Goal: Task Accomplishment & Management: Manage account settings

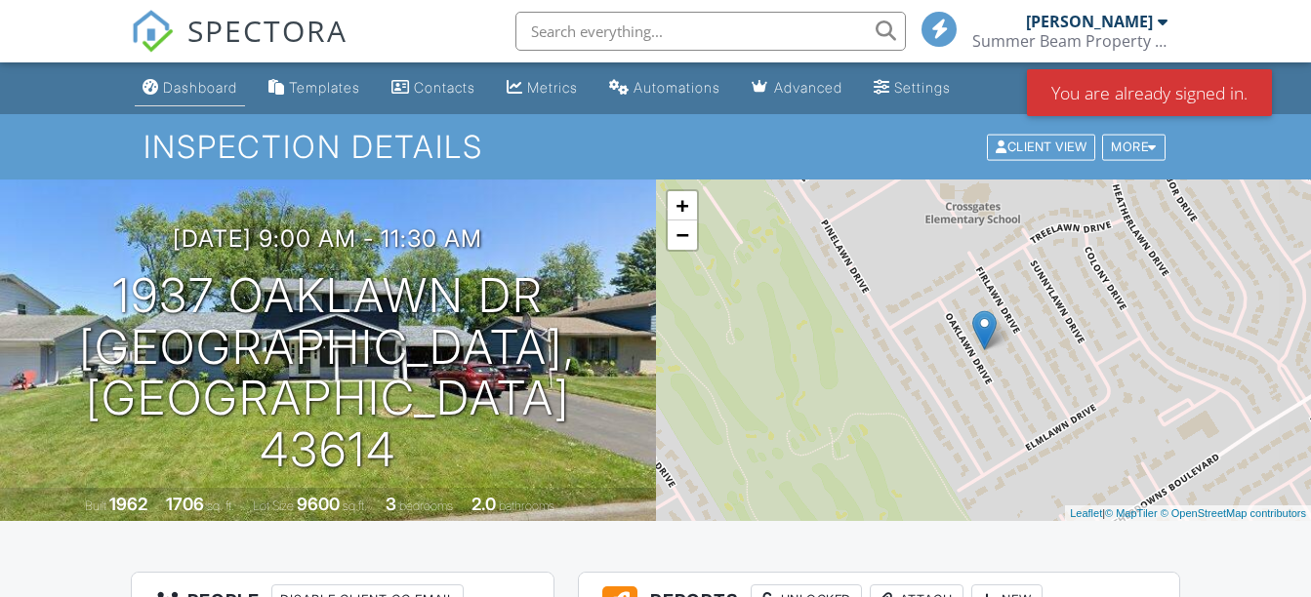
drag, startPoint x: 0, startPoint y: 0, endPoint x: 186, endPoint y: 98, distance: 210.4
click at [186, 98] on link "Dashboard" at bounding box center [190, 88] width 110 height 36
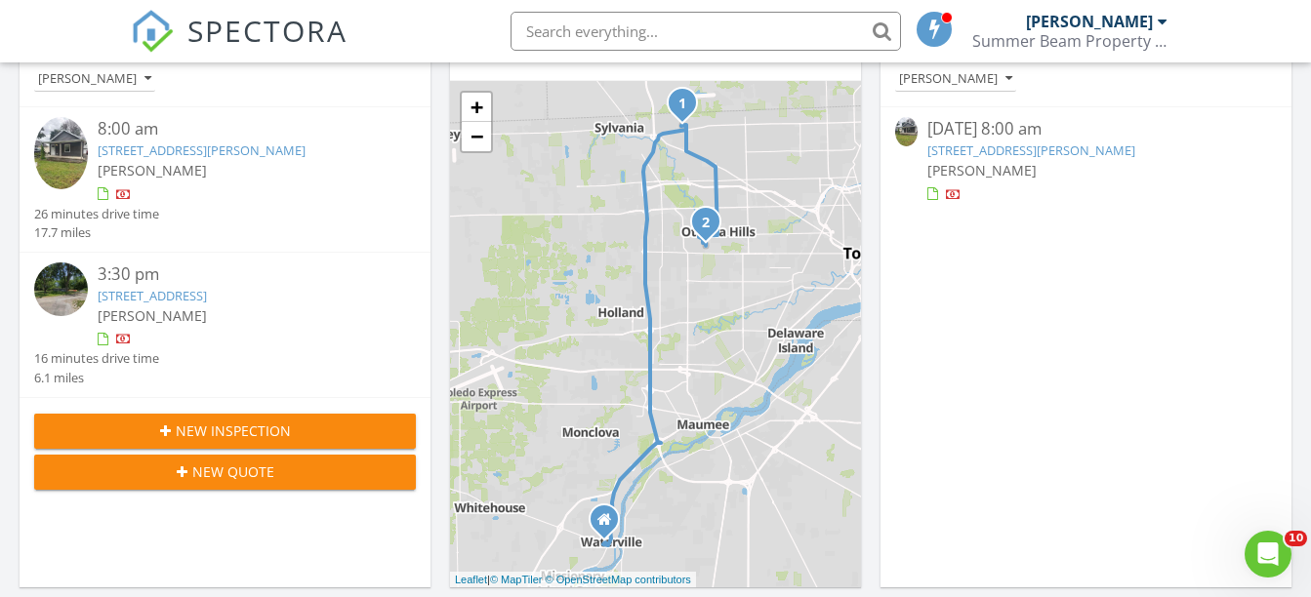
scroll to position [257, 0]
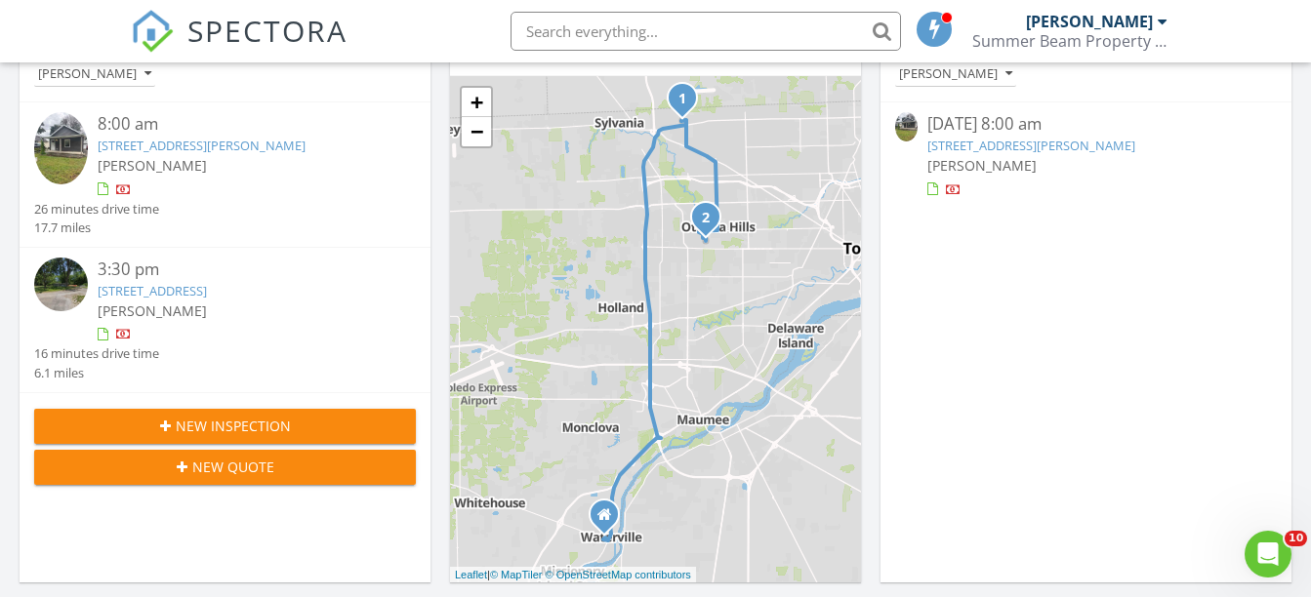
click at [121, 186] on div at bounding box center [124, 191] width 16 height 16
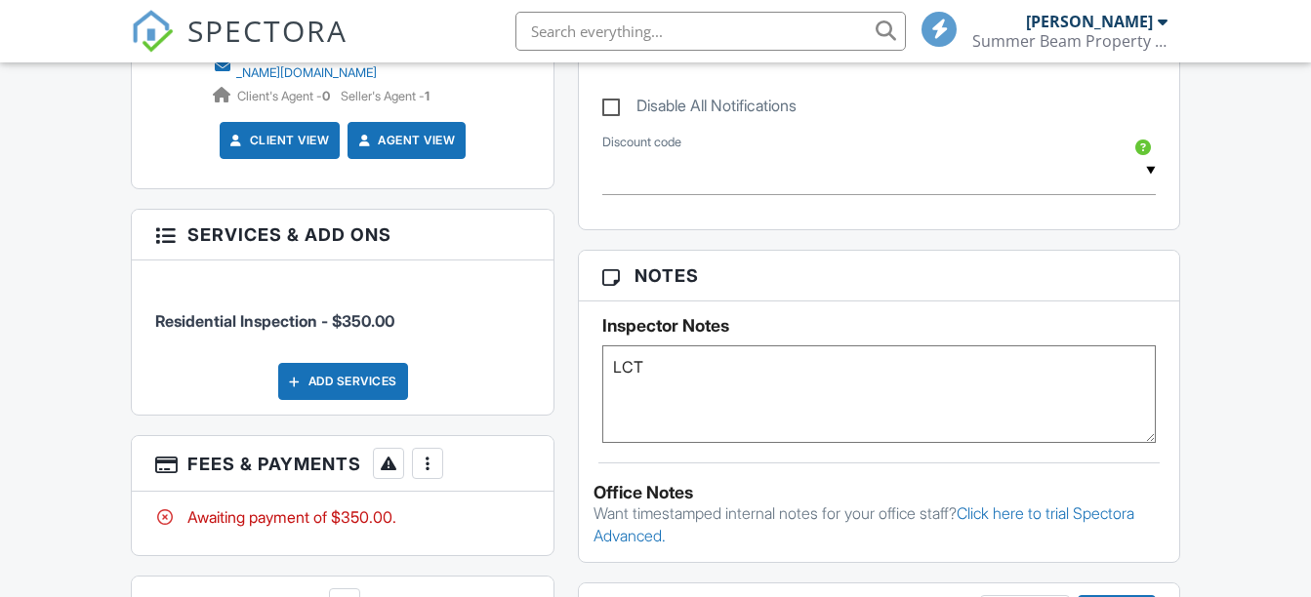
scroll to position [1242, 0]
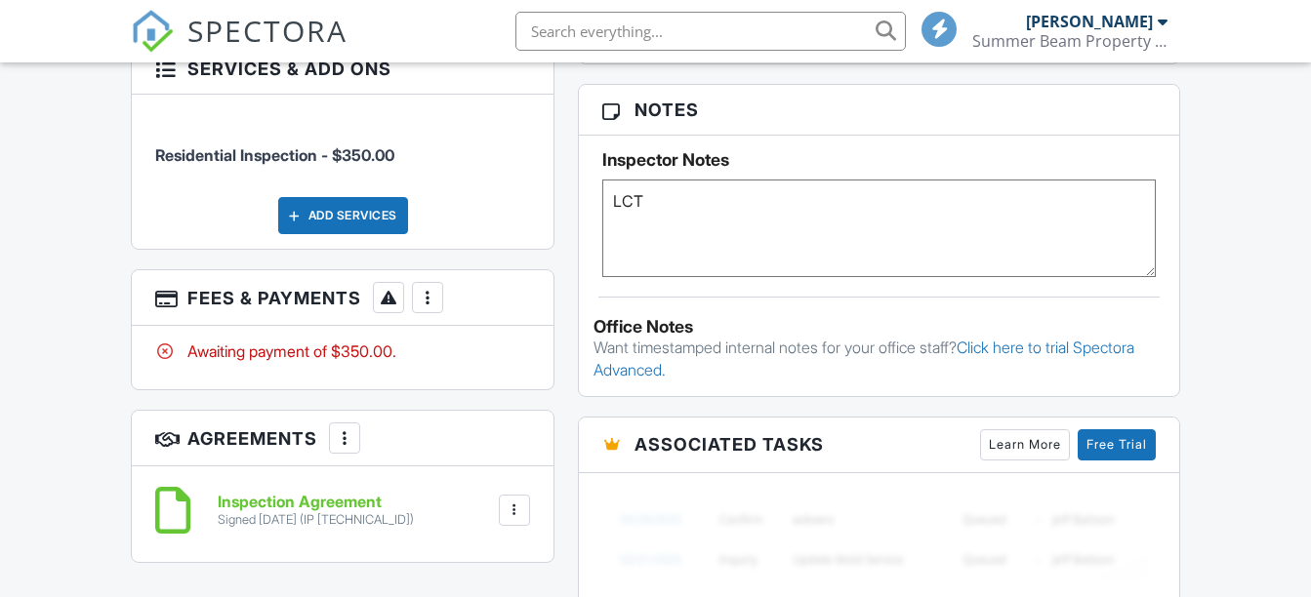
click at [427, 293] on div at bounding box center [428, 298] width 20 height 20
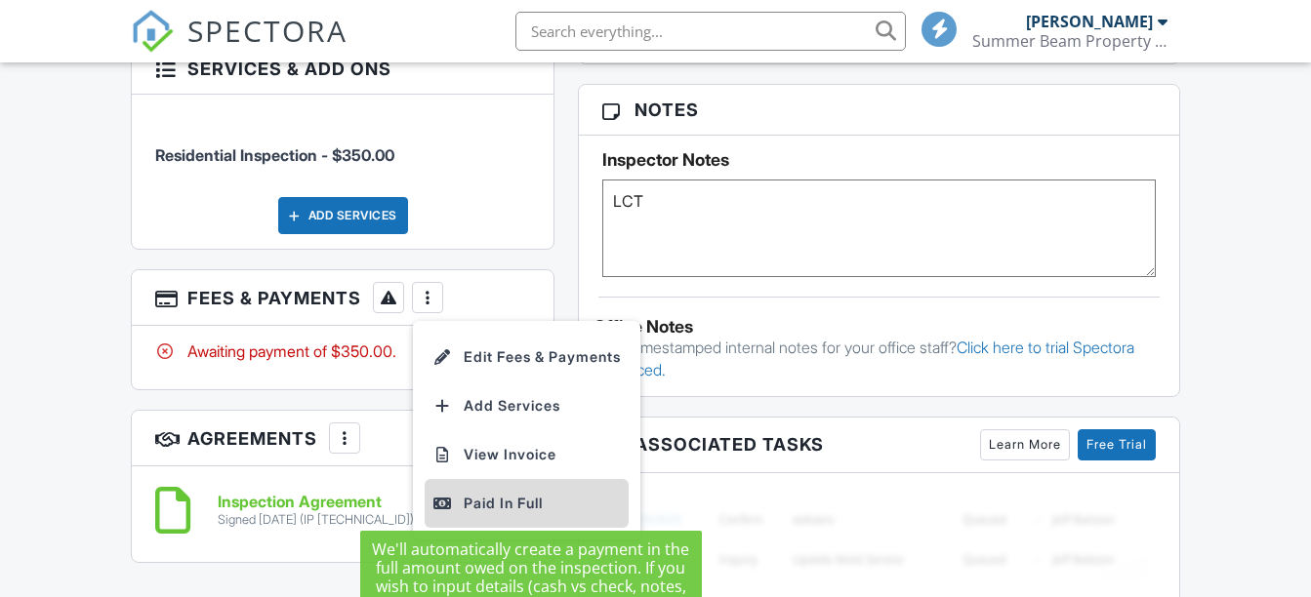
click at [485, 492] on div "Paid In Full" at bounding box center [526, 503] width 188 height 23
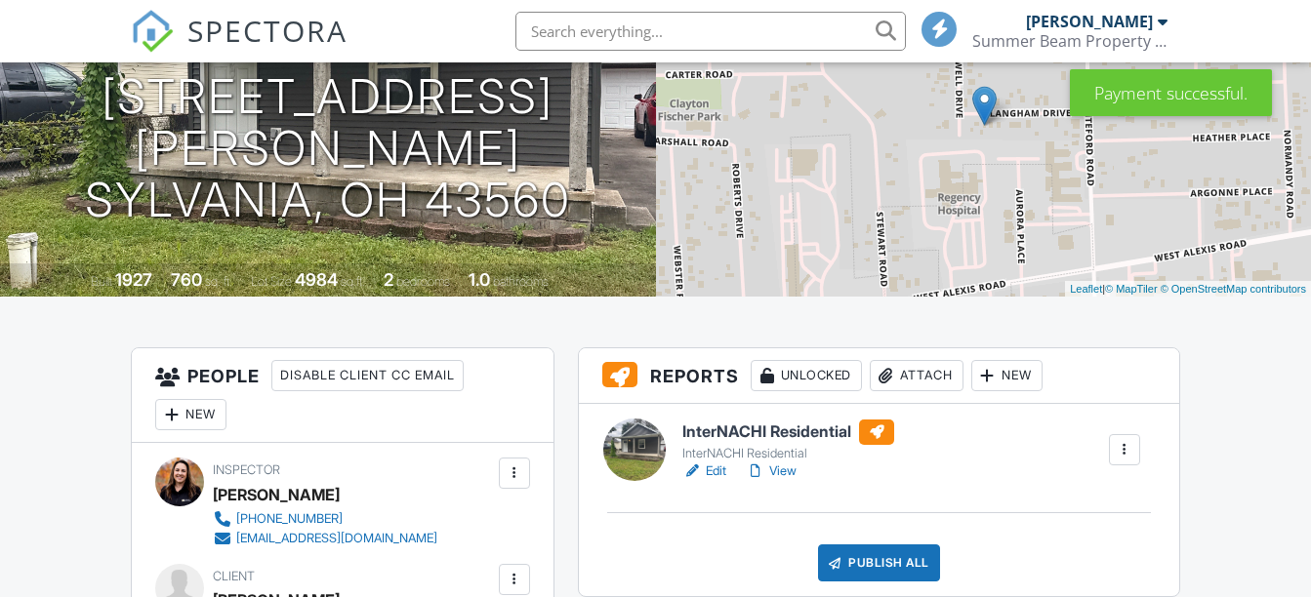
scroll to position [459, 0]
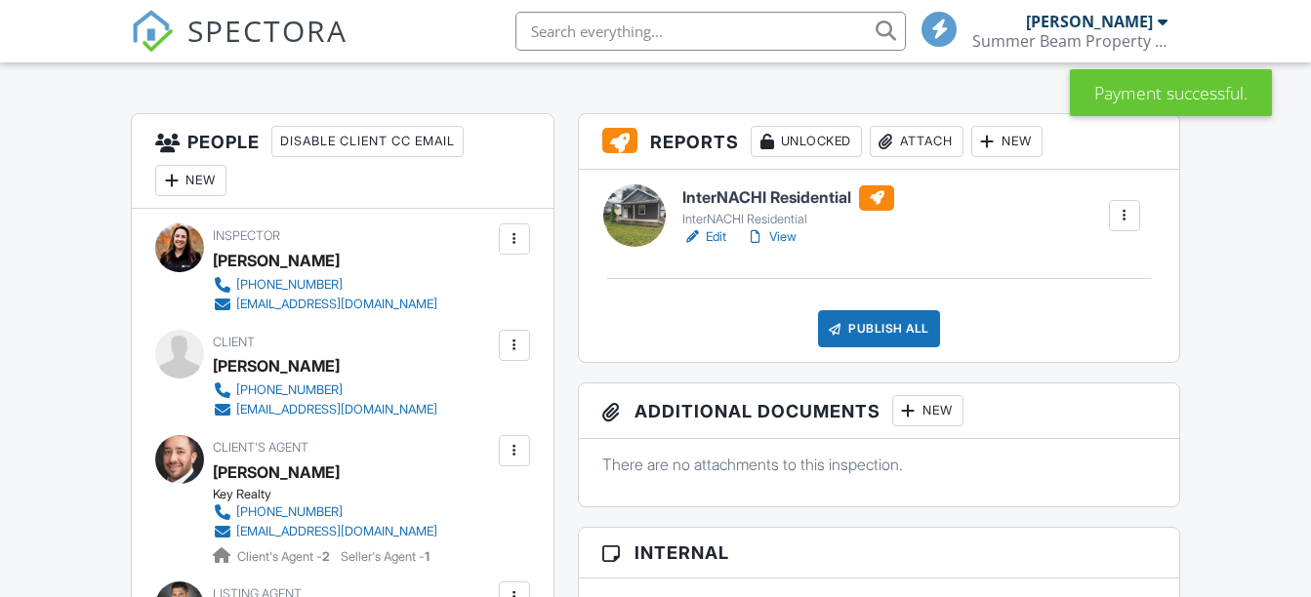
click at [715, 237] on link "Edit" at bounding box center [704, 237] width 44 height 20
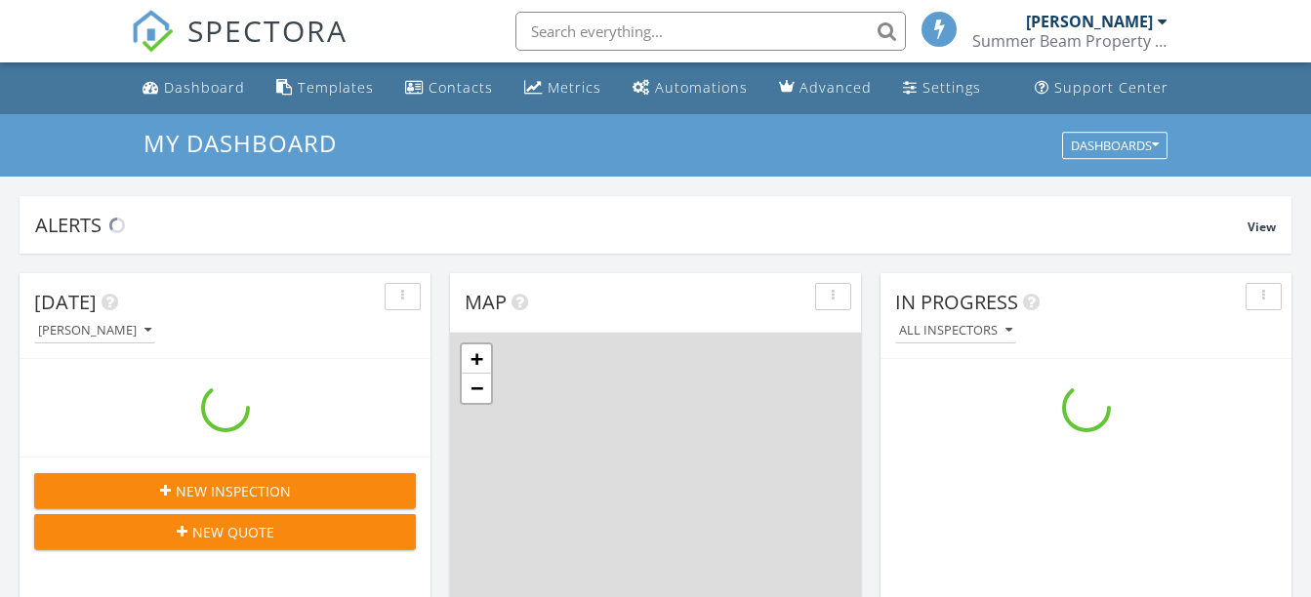
scroll to position [1806, 1341]
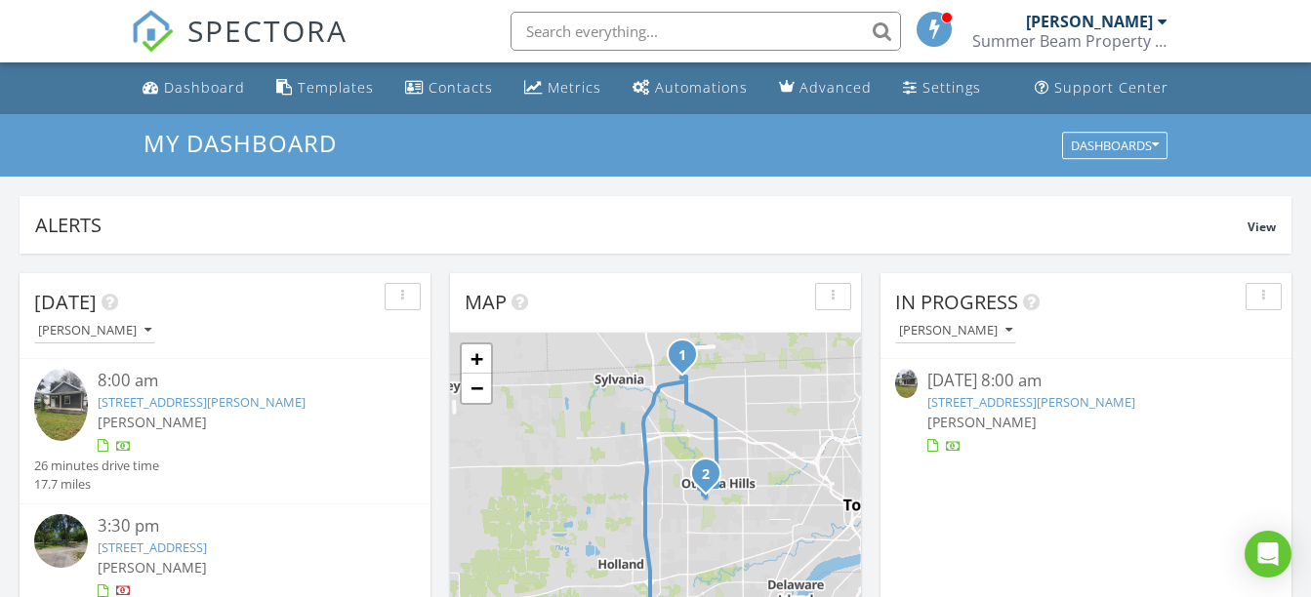
click at [1054, 401] on link "5161 Langham Dr, Sylvania, OH 43560" at bounding box center [1031, 402] width 208 height 18
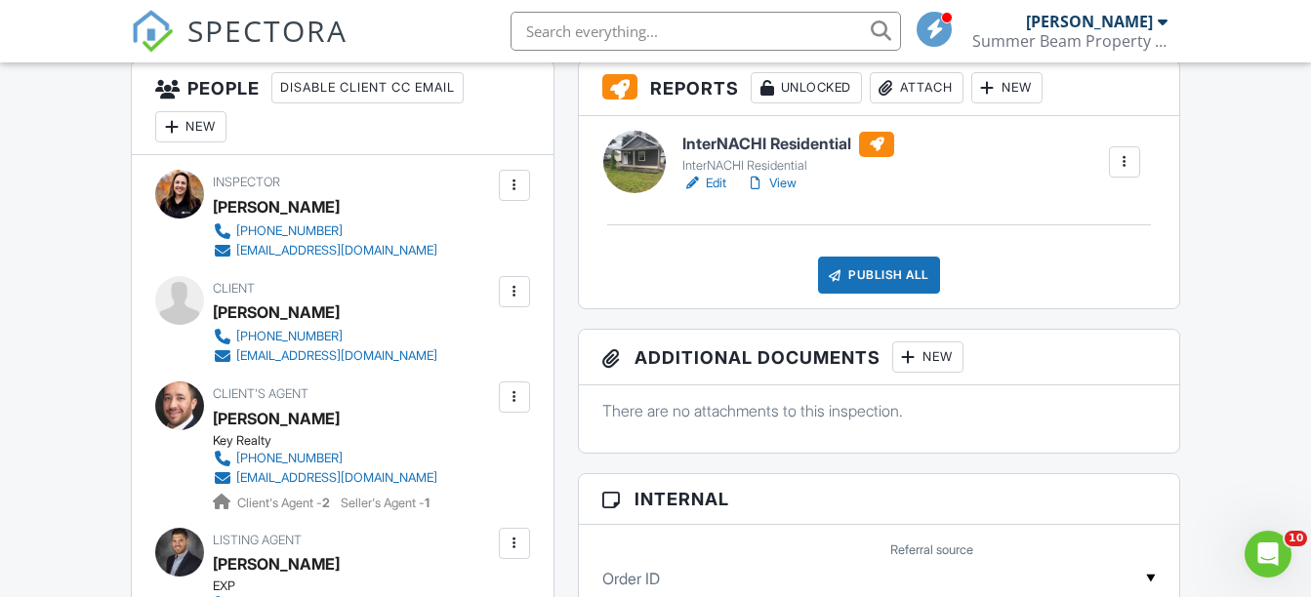
click at [926, 92] on div "Attach" at bounding box center [916, 87] width 94 height 31
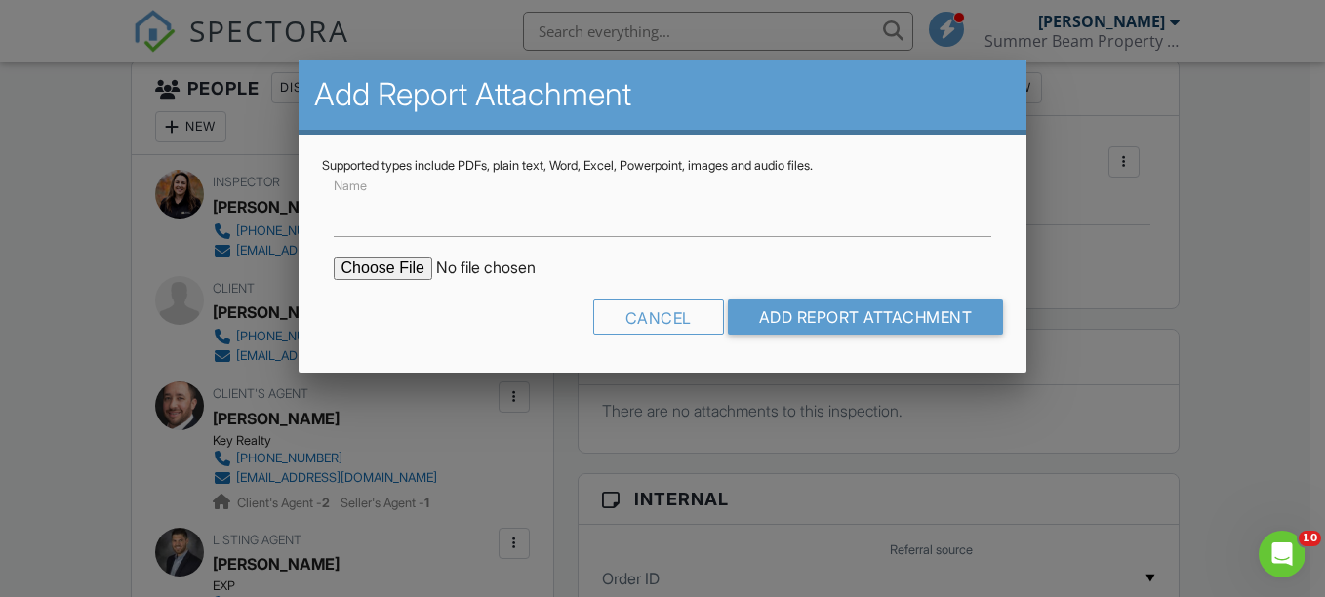
click at [384, 273] on input "file" at bounding box center [500, 268] width 332 height 23
type input "C:\fakepath\5161LanghamDr_Inspection.pdf"
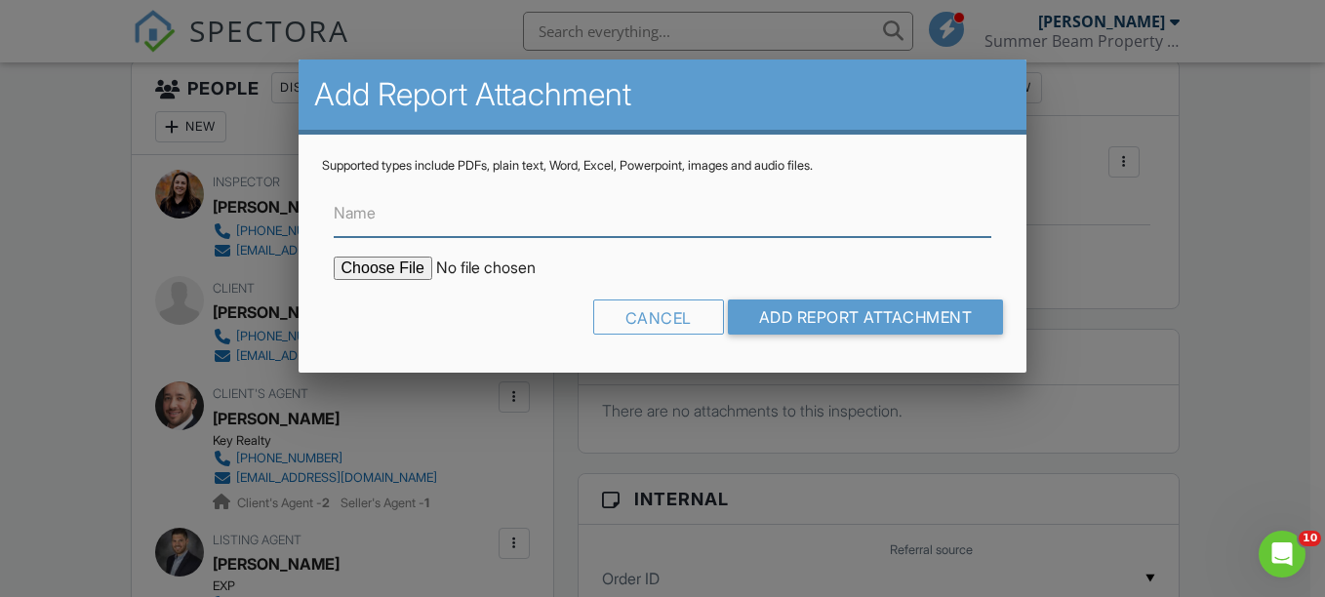
click at [407, 224] on input "Name" at bounding box center [663, 213] width 659 height 48
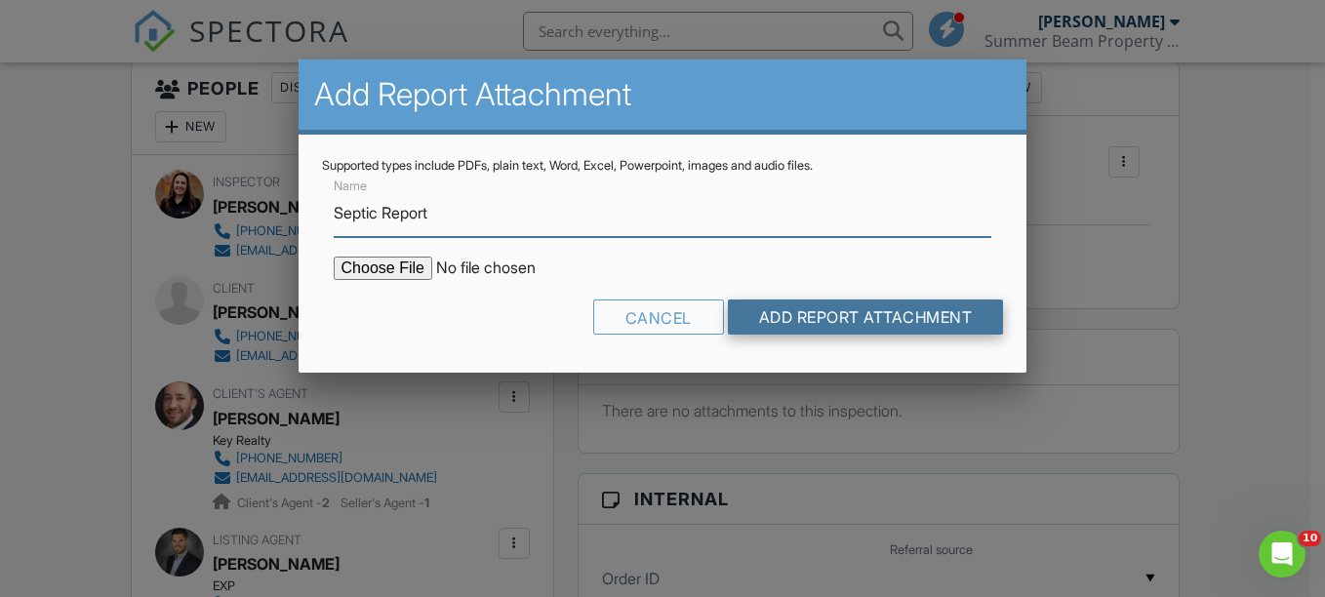
type input "Septic Report"
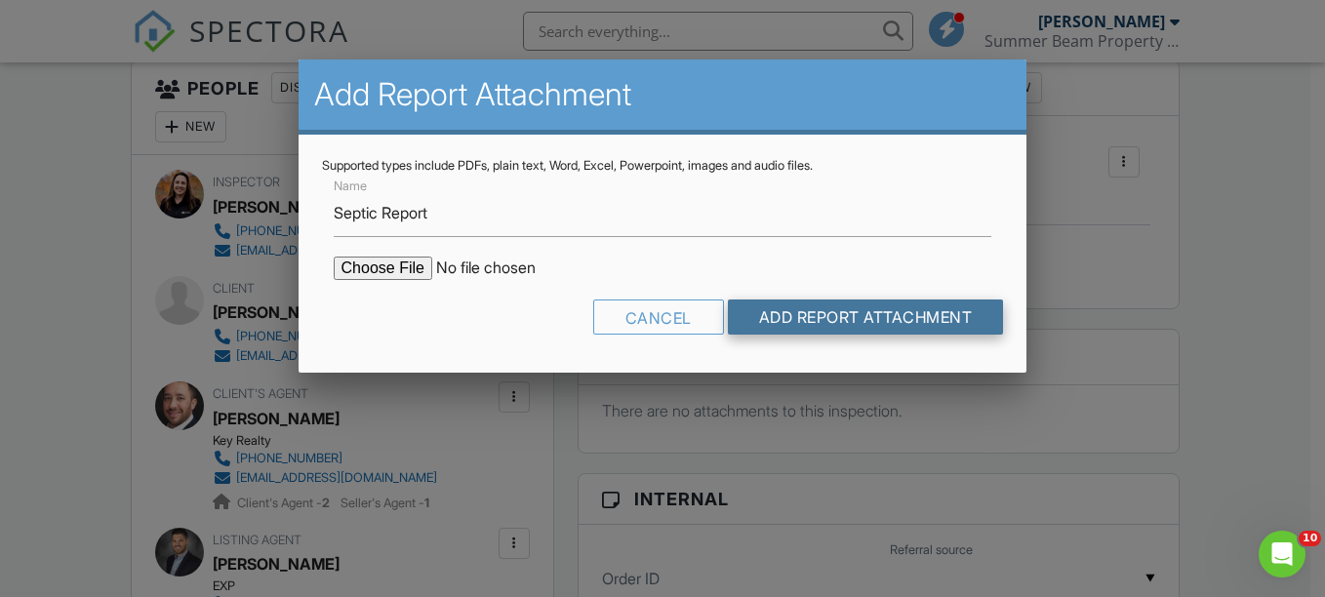
click at [856, 314] on input "Add Report Attachment" at bounding box center [866, 317] width 276 height 35
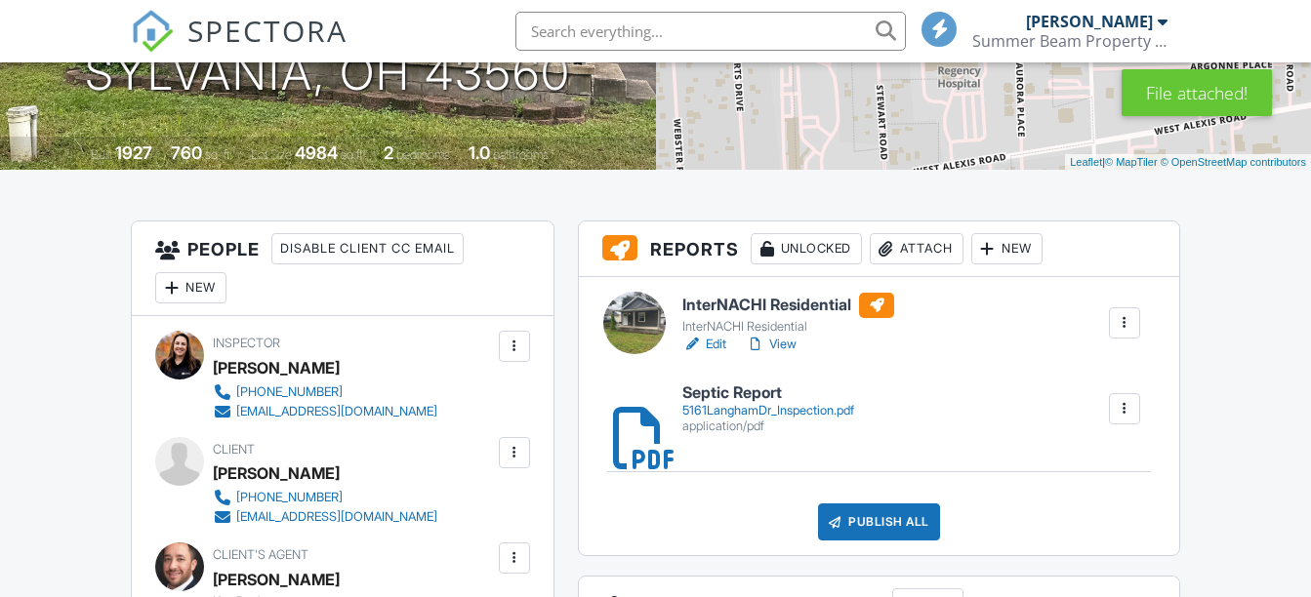
scroll to position [346, 0]
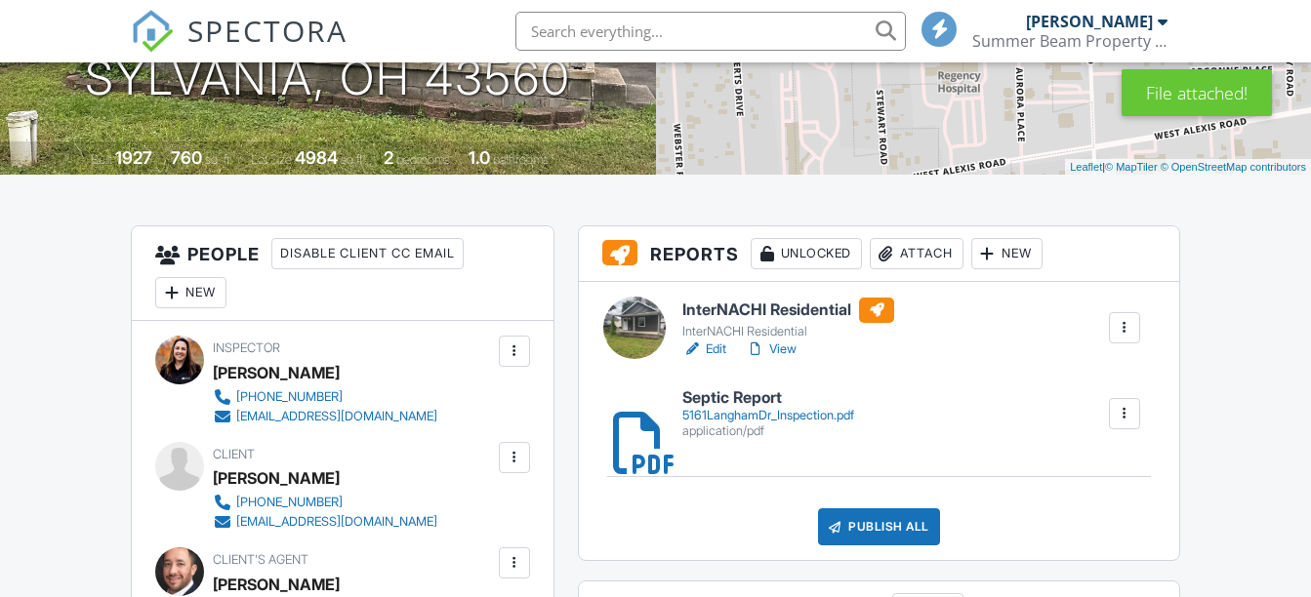
click at [719, 341] on link "Edit" at bounding box center [704, 350] width 44 height 20
